Goal: Information Seeking & Learning: Learn about a topic

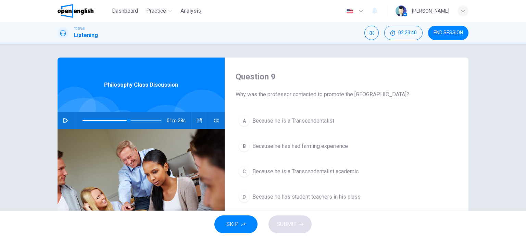
scroll to position [41, 0]
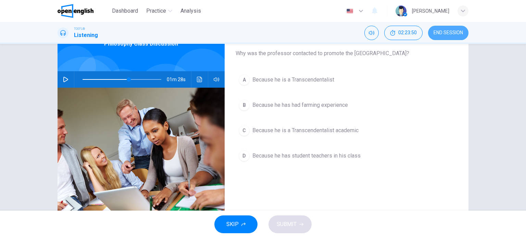
click at [454, 27] on button "END SESSION" at bounding box center [448, 33] width 40 height 14
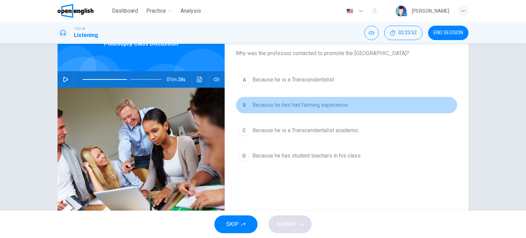
click at [283, 104] on span "Because he has had farming experience" at bounding box center [299, 105] width 95 height 8
type input "**"
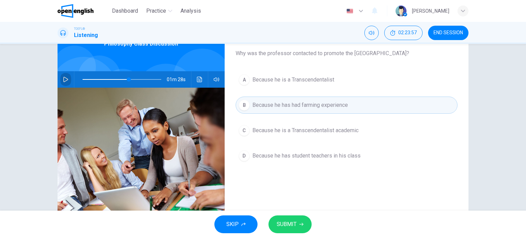
click at [64, 80] on icon "button" at bounding box center [65, 79] width 5 height 5
type input "**"
click at [453, 37] on button "END SESSION" at bounding box center [448, 33] width 40 height 14
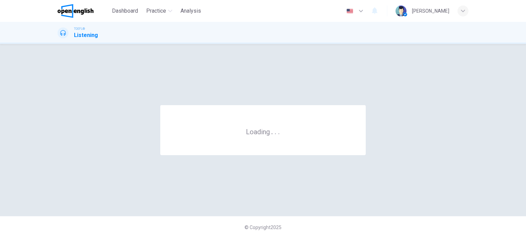
scroll to position [0, 0]
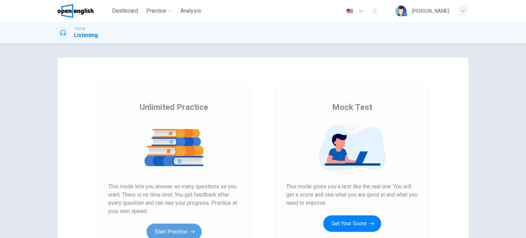
click at [166, 226] on button "Start Practice" at bounding box center [173, 231] width 55 height 16
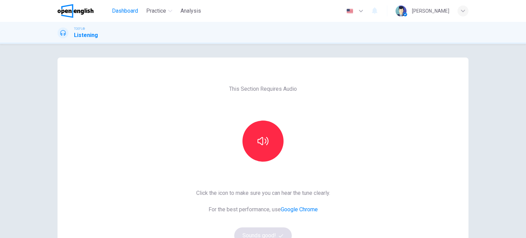
click at [122, 9] on span "Dashboard" at bounding box center [125, 11] width 26 height 8
click at [323, 48] on div "This Section Requires Audio Click the icon to make sure you can hear the tune c…" at bounding box center [263, 141] width 526 height 194
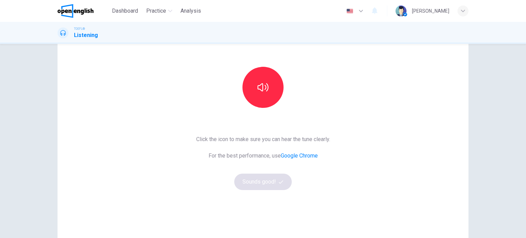
scroll to position [93, 0]
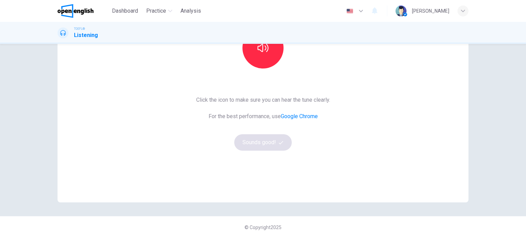
click at [128, 17] on div "Dashboard Practice Analysis" at bounding box center [130, 11] width 146 height 14
click at [128, 11] on span "Dashboard" at bounding box center [125, 11] width 26 height 8
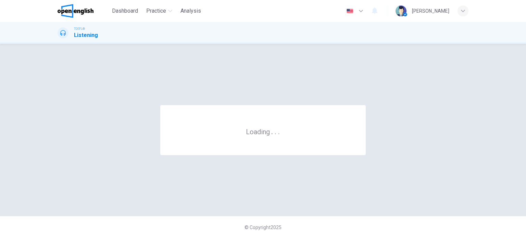
scroll to position [0, 0]
